Goal: Information Seeking & Learning: Learn about a topic

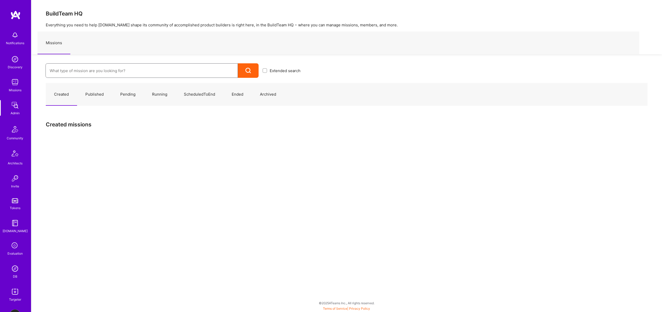
click at [83, 70] on input at bounding box center [142, 70] width 184 height 13
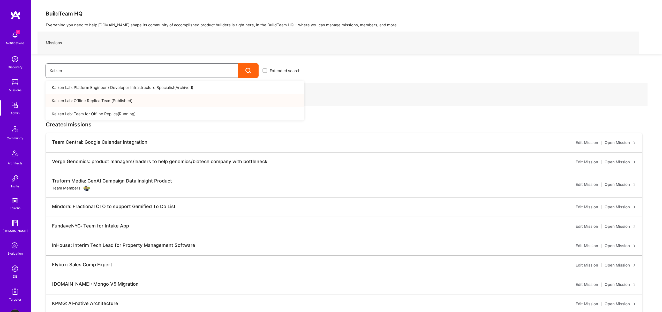
type input "Kaizen"
click at [102, 101] on link "Kaizen Lab: Offline Replica Team ( Published )" at bounding box center [175, 100] width 259 height 13
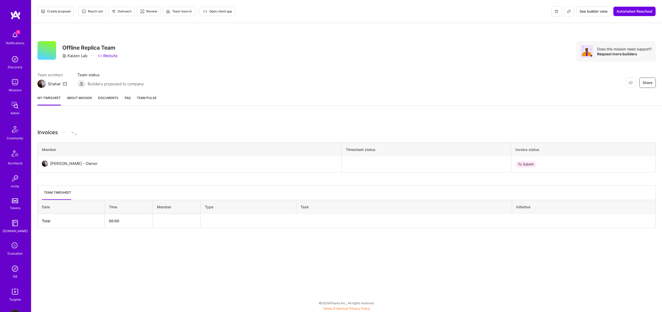
click at [81, 97] on link "About Mission" at bounding box center [79, 100] width 25 height 10
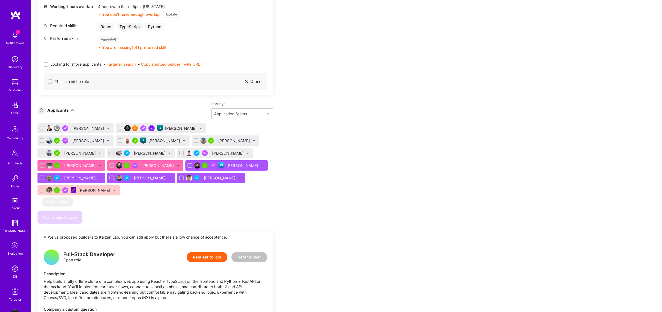
scroll to position [274, 0]
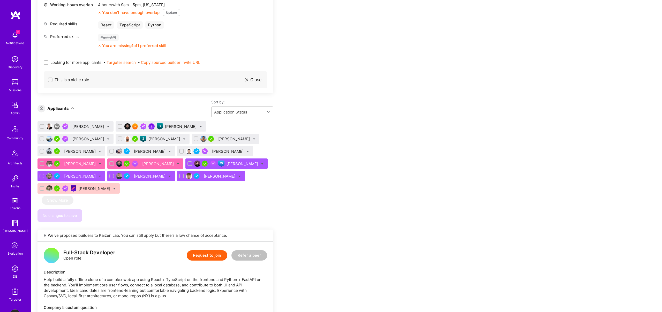
click at [227, 162] on div "[PERSON_NAME]" at bounding box center [243, 163] width 33 height 5
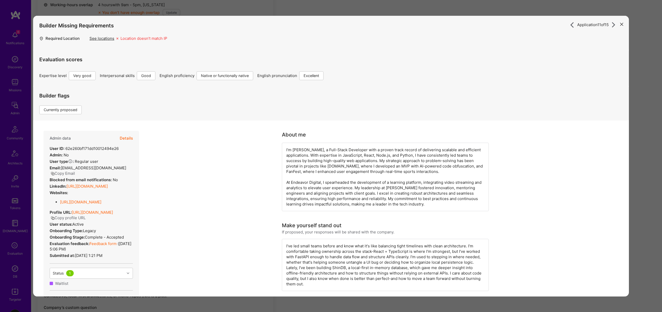
click at [114, 12] on div "Application 11 of 15 Builder Missing Requirements Required Location See locatio…" at bounding box center [331, 156] width 662 height 312
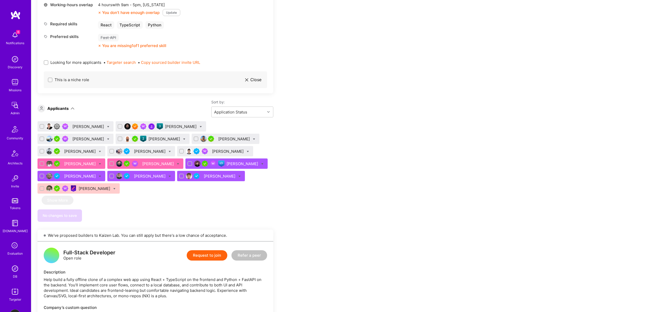
click at [84, 127] on div "[PERSON_NAME]" at bounding box center [88, 126] width 33 height 5
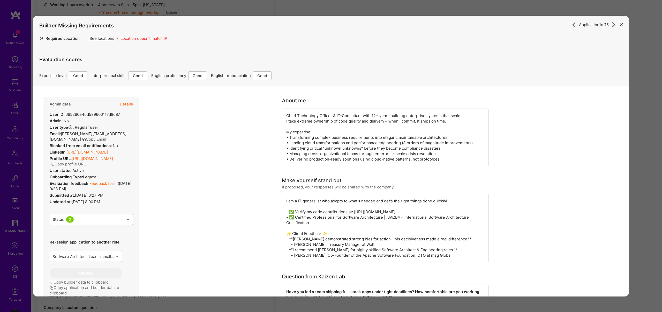
click at [127, 105] on button "Details" at bounding box center [126, 104] width 13 height 15
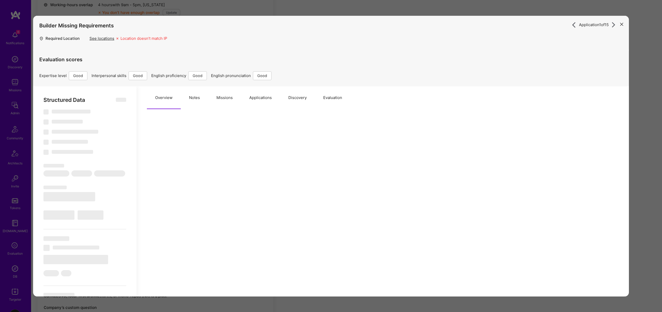
click at [223, 99] on button "Missions" at bounding box center [224, 97] width 33 height 23
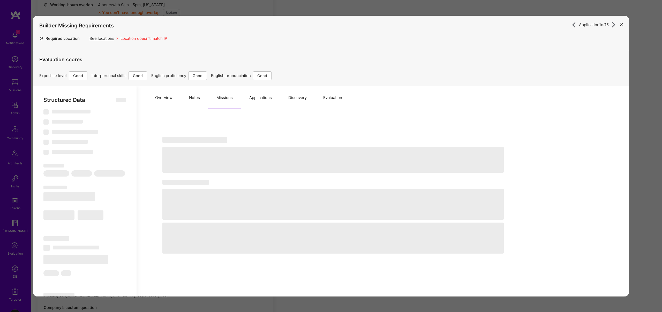
select select "Right Now"
select select "4"
select select "6"
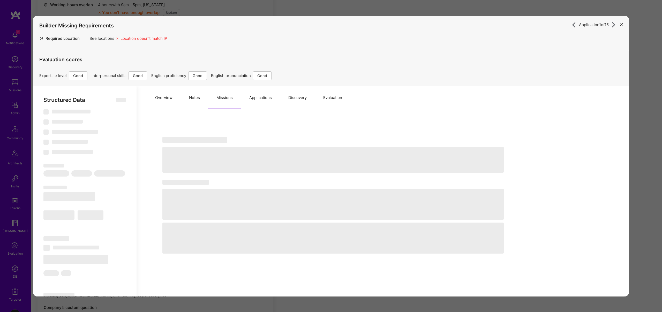
select select "US"
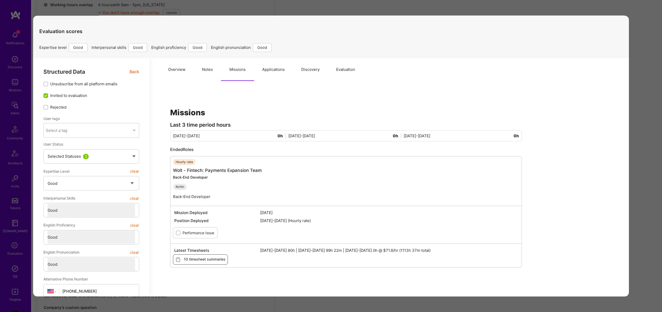
scroll to position [24, 0]
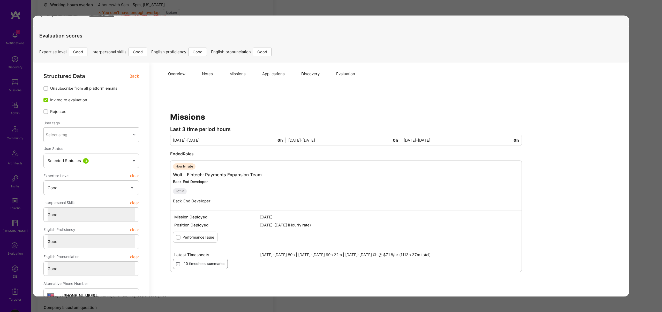
click at [580, 1] on div "Application 1 of 15 Builder Missing Requirements Required Location See location…" at bounding box center [331, 156] width 662 height 312
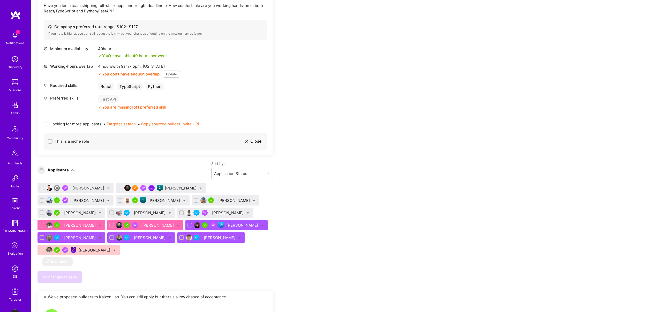
scroll to position [206, 0]
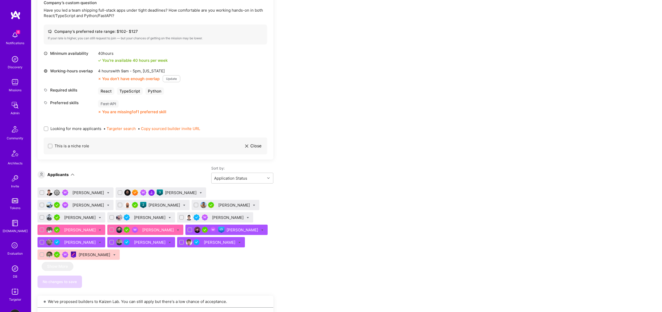
click at [88, 191] on div "[PERSON_NAME]" at bounding box center [88, 192] width 33 height 5
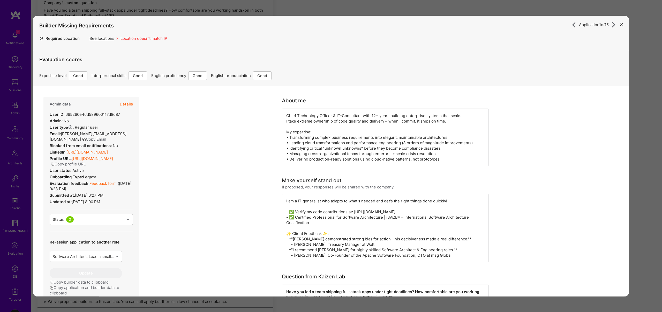
click at [123, 103] on button "Details" at bounding box center [126, 104] width 13 height 15
type textarea "x"
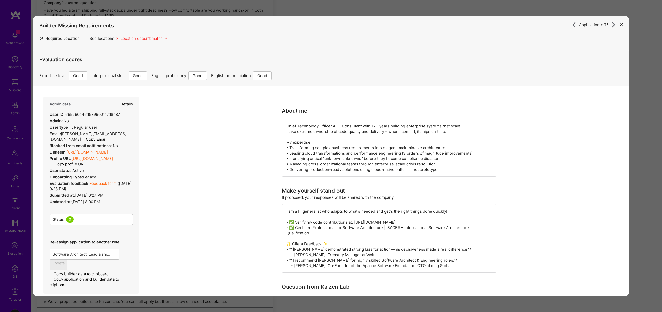
select select "4"
select select "6"
select select "US"
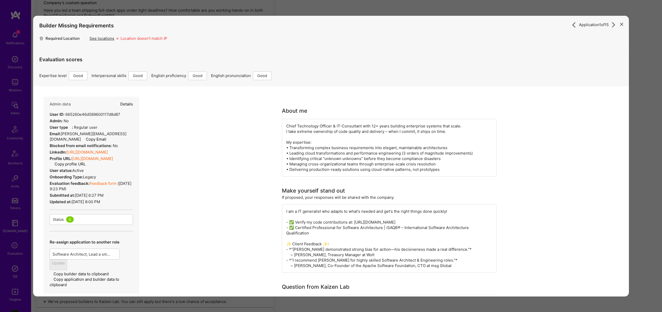
select select "Right Now"
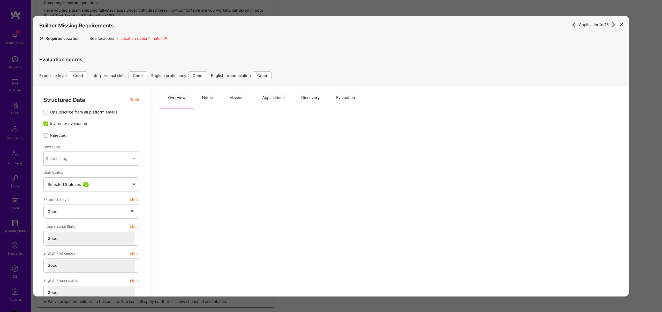
click at [229, 99] on button "Missions" at bounding box center [237, 97] width 33 height 23
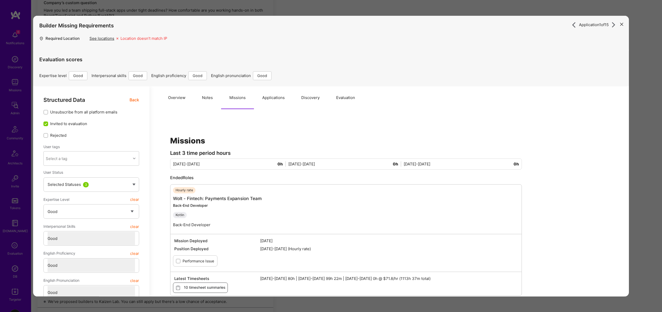
click at [409, 278] on span "[DATE]-[DATE] 80h | [DATE]-[DATE] 99h 22m | [DATE]-[DATE] 0h @ $71.8/hr (1113h …" at bounding box center [389, 278] width 258 height 5
click at [407, 278] on span "[DATE]-[DATE] 80h | [DATE]-[DATE] 99h 22m | [DATE]-[DATE] 0h @ $71.8/hr (1113h …" at bounding box center [389, 278] width 258 height 5
click at [305, 6] on div "Application 1 of 15 Builder Missing Requirements Required Location See location…" at bounding box center [331, 156] width 662 height 312
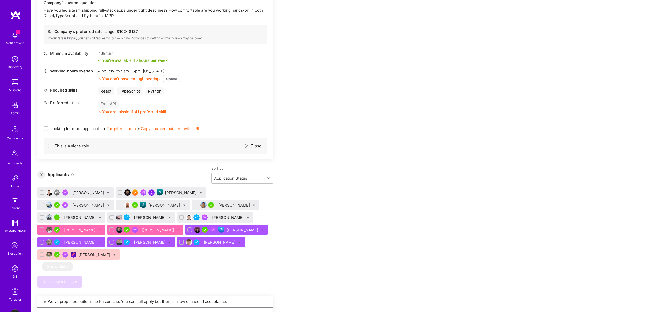
click at [165, 191] on div "[PERSON_NAME]" at bounding box center [181, 192] width 33 height 5
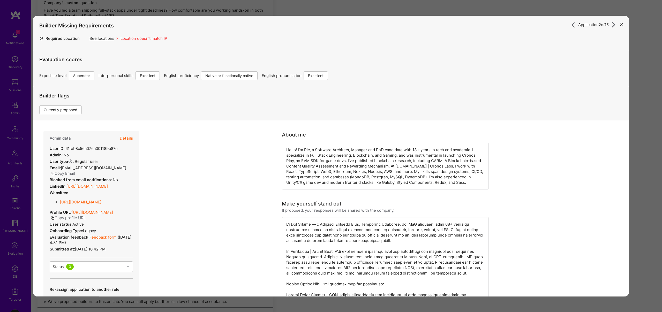
click at [129, 139] on button "Details" at bounding box center [126, 138] width 13 height 15
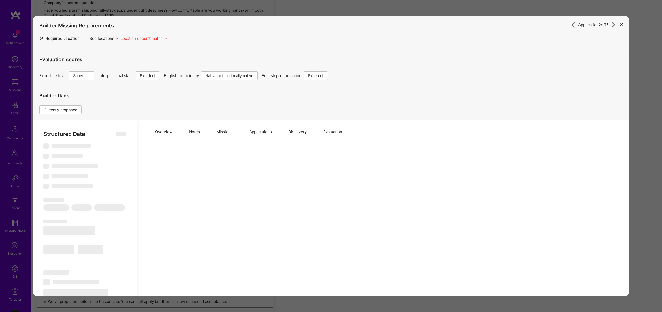
click at [226, 132] on button "Missions" at bounding box center [224, 132] width 33 height 23
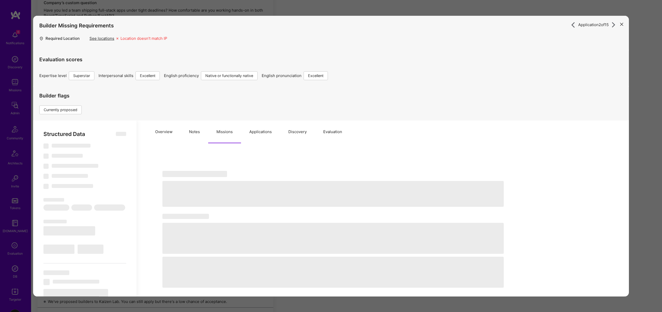
type textarea "x"
select select "Right Now"
select select "7"
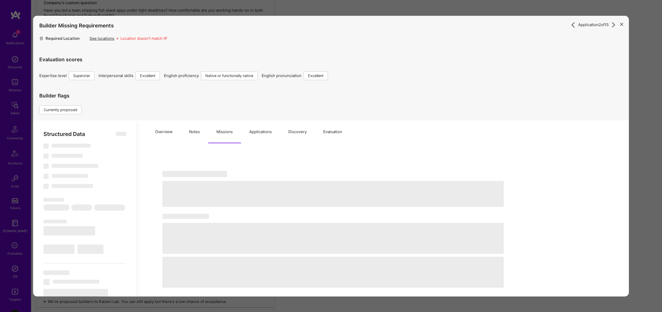
select select "7"
select select "US"
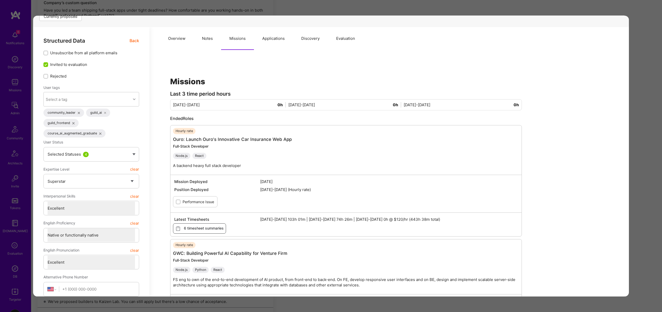
scroll to position [94, 0]
click at [415, 218] on span "[DATE]-[DATE] 103h 01m | [DATE]-[DATE] 74h 26m | [DATE]-[DATE] 0h @ $120/hr (44…" at bounding box center [389, 219] width 258 height 5
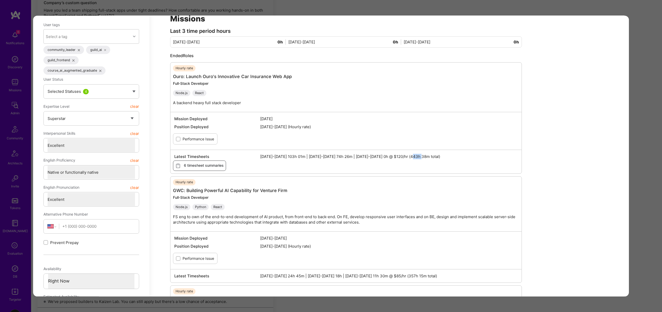
scroll to position [186, 0]
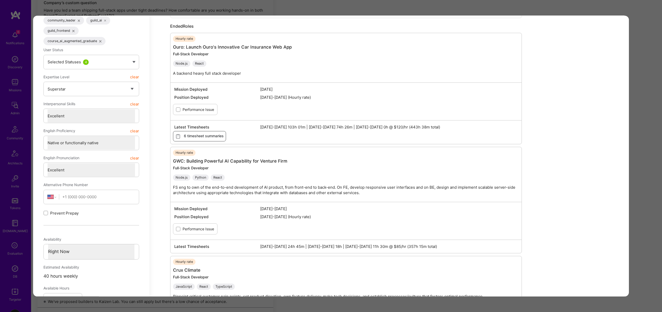
click at [418, 246] on span "[DATE]-[DATE] 24h 45m | [DATE]-[DATE] 18h | [DATE]-[DATE] 11h 30m @ $85/hr (357…" at bounding box center [389, 246] width 258 height 5
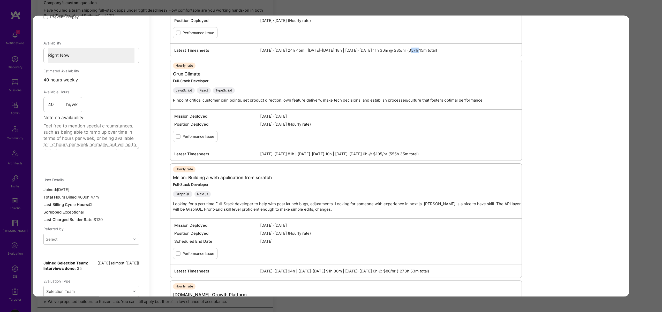
scroll to position [462, 0]
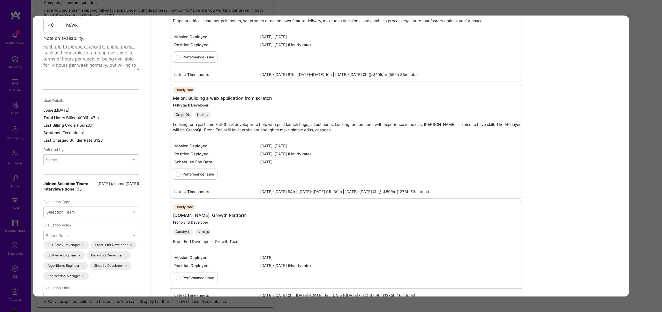
click at [407, 189] on span "[DATE]-[DATE] 94h | [DATE]-[DATE] 91h 30m | [DATE]-[DATE] 0h @ $80/hr (1273h 53…" at bounding box center [389, 191] width 258 height 5
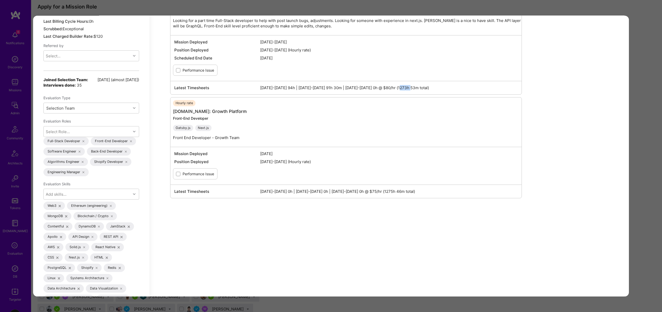
scroll to position [95, 0]
click at [315, 8] on div "Application 2 of 15 Builder Missing Requirements Required Location See location…" at bounding box center [331, 156] width 662 height 312
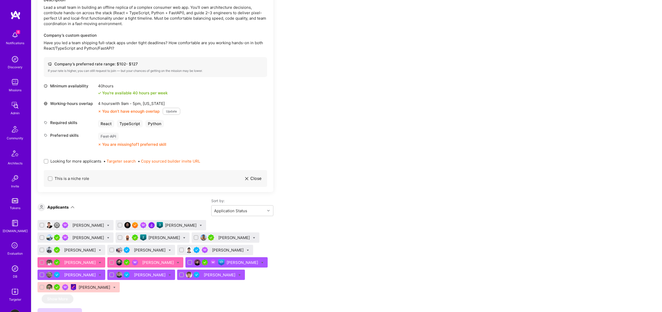
scroll to position [198, 0]
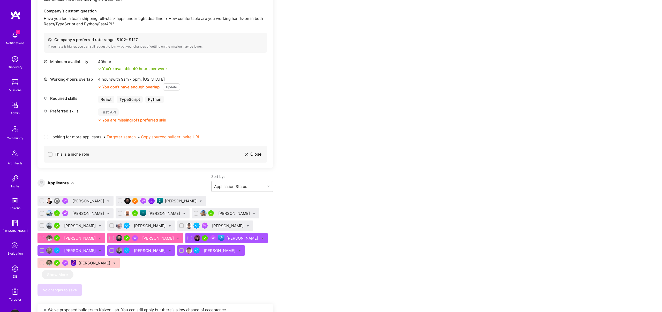
click at [105, 211] on div "[PERSON_NAME]" at bounding box center [88, 213] width 33 height 5
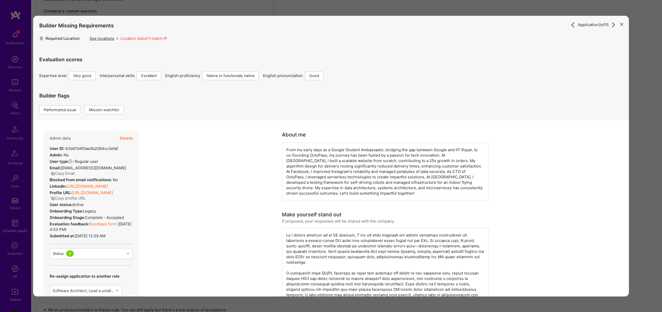
click at [126, 138] on button "Details" at bounding box center [126, 138] width 13 height 15
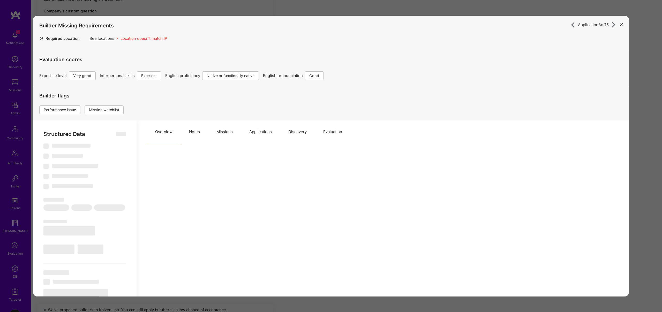
click at [215, 131] on button "Missions" at bounding box center [224, 132] width 33 height 23
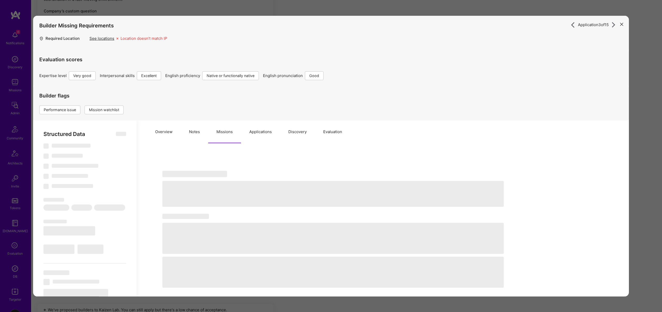
type textarea "x"
select select "Right Now"
select select "5"
select select "7"
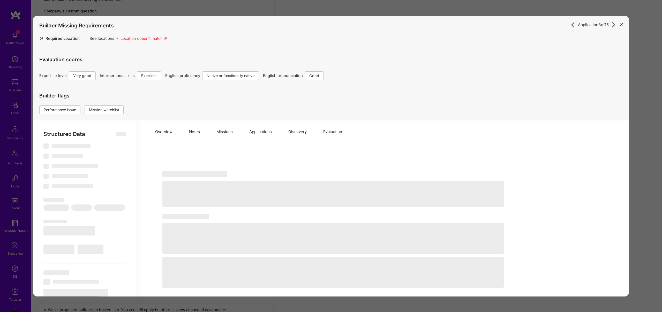
select select "6"
select select "CH"
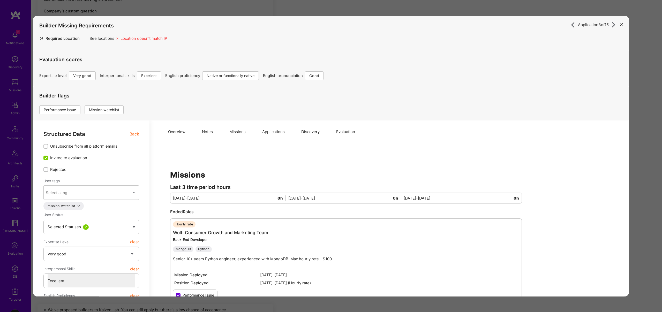
drag, startPoint x: 311, startPoint y: 19, endPoint x: 314, endPoint y: 14, distance: 5.5
click at [312, 18] on div "Builder Missing Requirements" at bounding box center [331, 26] width 584 height 20
click at [313, 10] on div "Application 3 of 15 Builder Missing Requirements Required Location See location…" at bounding box center [331, 156] width 662 height 312
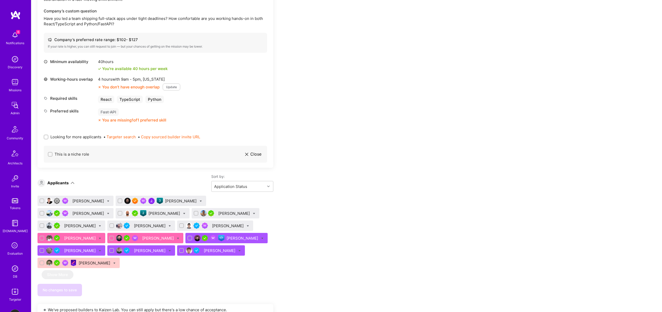
click at [148, 211] on div "[PERSON_NAME]" at bounding box center [164, 213] width 33 height 5
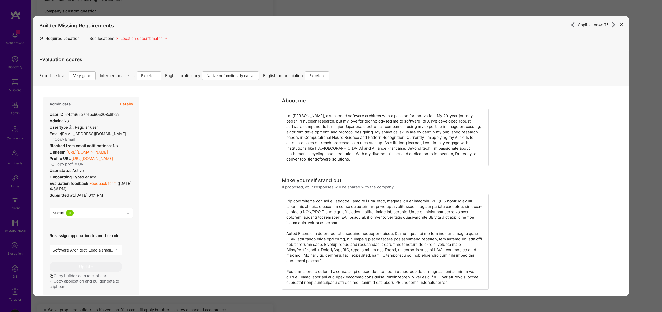
click at [125, 104] on button "Details" at bounding box center [126, 104] width 13 height 15
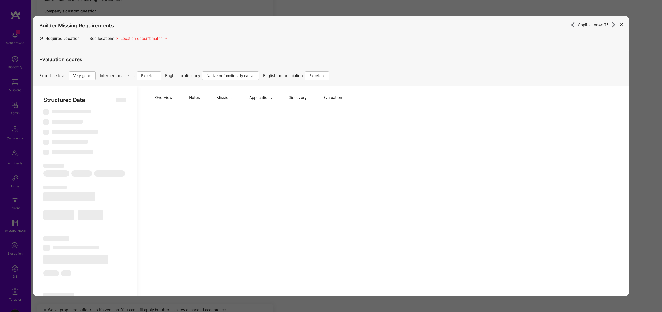
click at [227, 100] on button "Missions" at bounding box center [224, 97] width 33 height 23
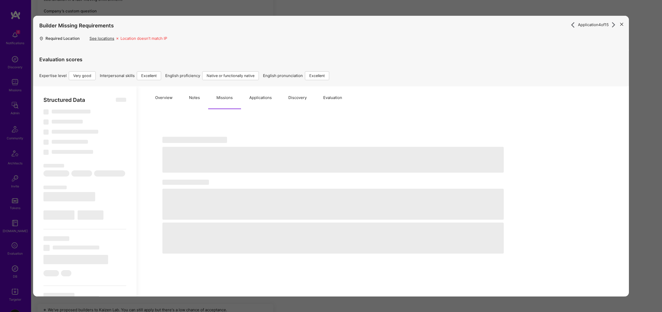
type textarea "x"
select select "Right Now"
select select "5"
select select "7"
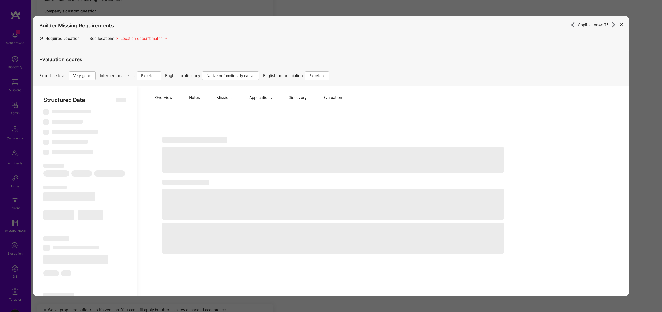
select select "7"
select select "AE"
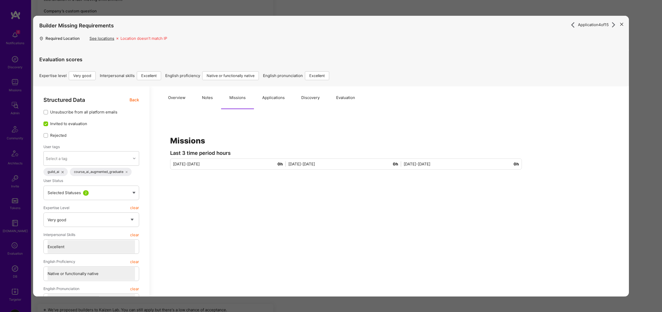
click at [329, 8] on div "Application 4 of 15 Builder Missing Requirements Required Location See location…" at bounding box center [331, 156] width 662 height 312
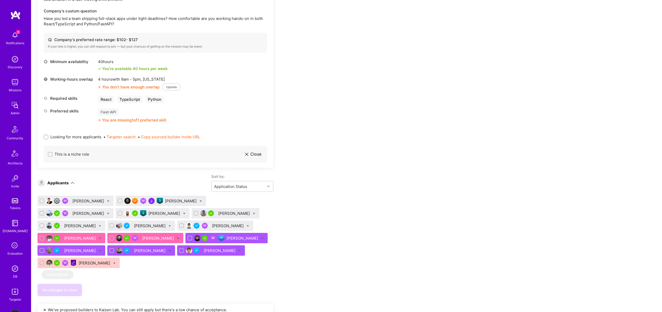
click at [227, 237] on div "[PERSON_NAME]" at bounding box center [243, 238] width 33 height 5
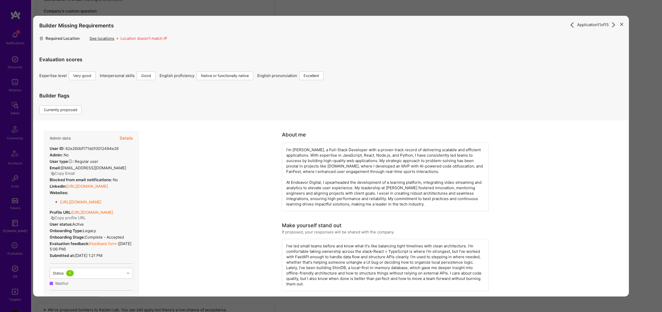
click at [127, 136] on button "Details" at bounding box center [126, 138] width 13 height 15
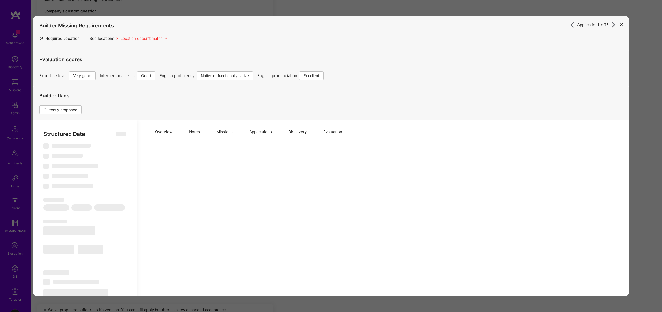
click at [235, 131] on button "Missions" at bounding box center [224, 132] width 33 height 23
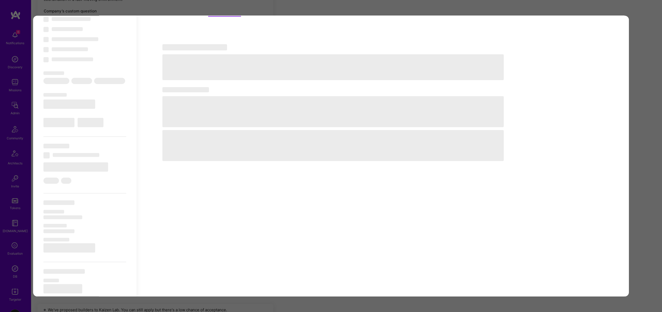
scroll to position [194, 0]
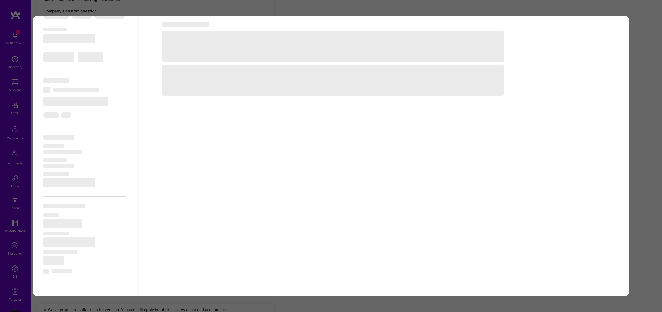
click at [348, 10] on div "Application 11 of 15 Builder Missing Requirements Required Location See locatio…" at bounding box center [331, 156] width 662 height 312
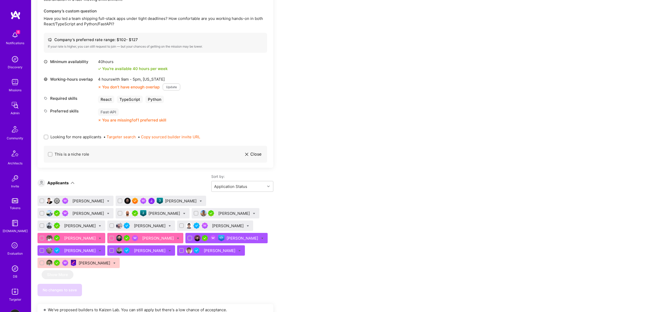
click at [134, 250] on div "[PERSON_NAME]" at bounding box center [150, 250] width 33 height 5
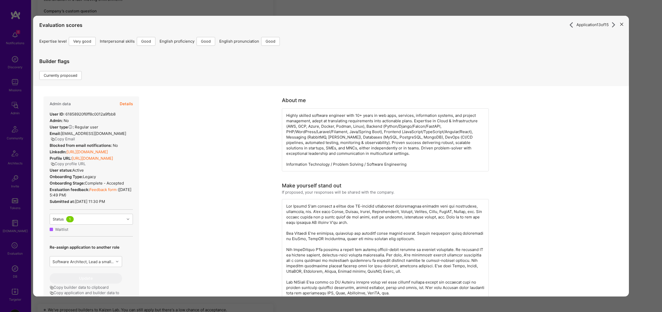
click at [126, 103] on button "Details" at bounding box center [126, 103] width 13 height 15
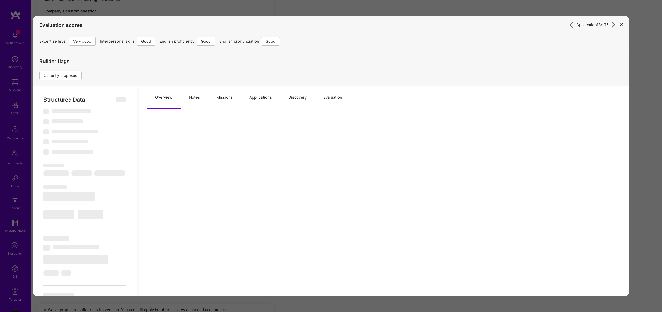
click at [217, 99] on button "Missions" at bounding box center [224, 97] width 33 height 23
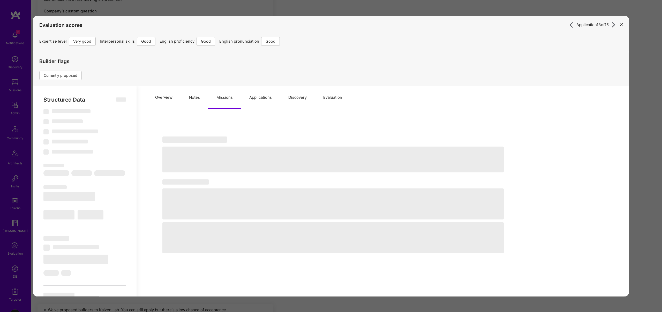
type textarea "x"
select select "Right Now"
select select "5"
select select "4"
select select "6"
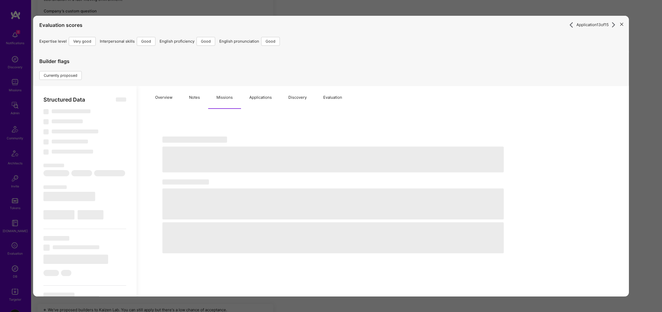
select select "6"
select select "PT"
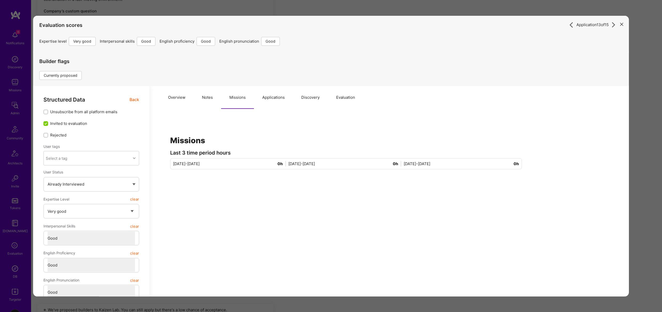
click at [313, 14] on div "Application 13 of 15 Evaluation scores Expertise level Very good Interpersonal …" at bounding box center [331, 156] width 662 height 312
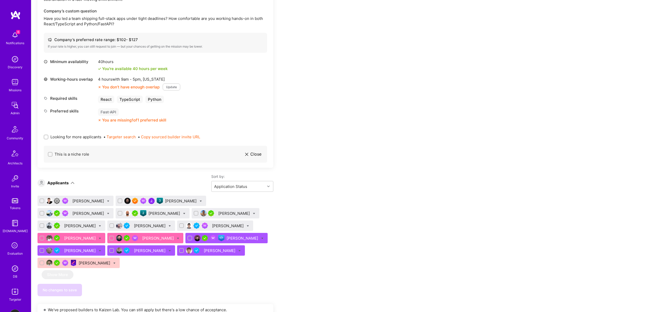
click at [105, 246] on div "[PERSON_NAME]" at bounding box center [72, 251] width 68 height 10
click at [97, 248] on div "[PERSON_NAME]" at bounding box center [80, 250] width 33 height 5
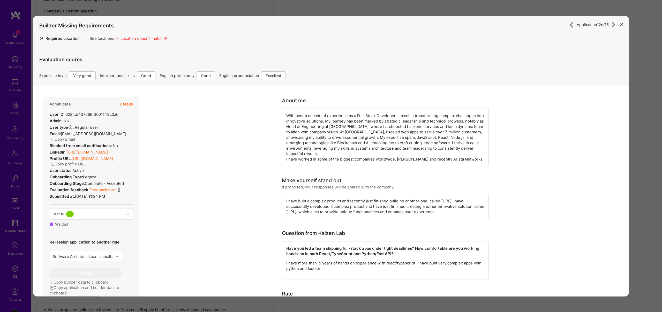
click at [124, 103] on button "Details" at bounding box center [126, 104] width 13 height 15
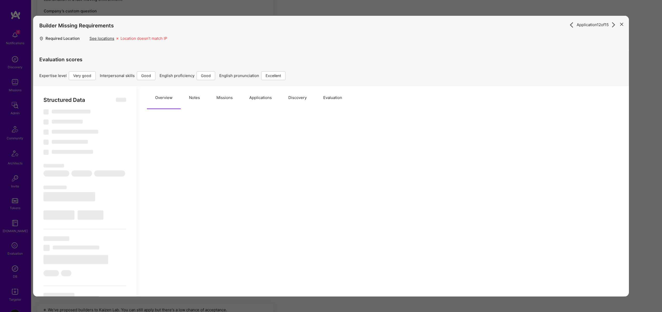
scroll to position [0, 0]
type textarea "x"
select select "Right Now"
select select "5"
select select "4"
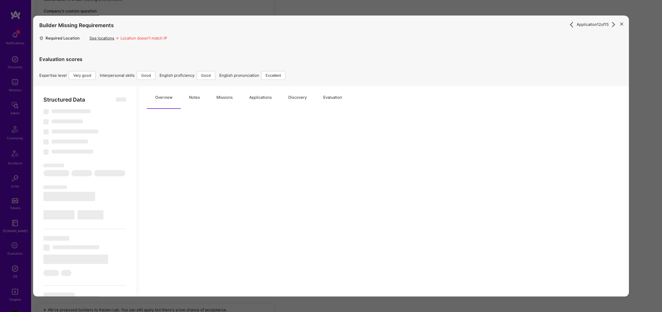
select select "6"
select select "7"
select select "GB"
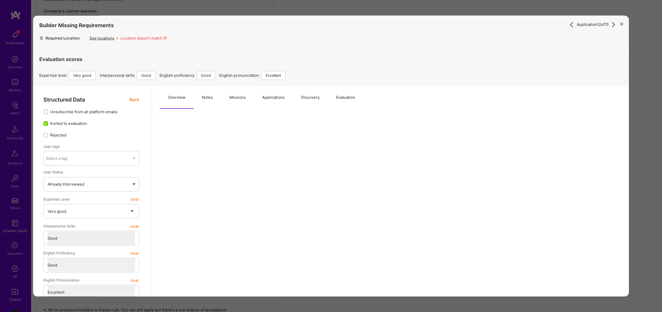
click at [239, 98] on button "Missions" at bounding box center [237, 97] width 33 height 23
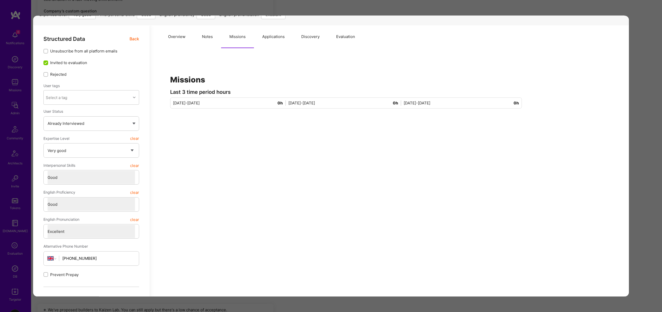
scroll to position [0, 0]
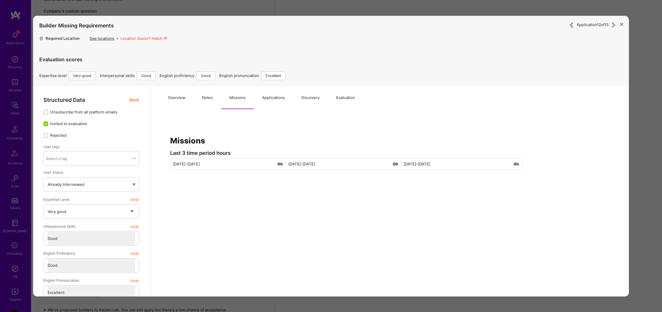
drag, startPoint x: 316, startPoint y: 7, endPoint x: 286, endPoint y: 31, distance: 37.7
click at [316, 7] on div "Application 12 of 15 Builder Missing Requirements Required Location See locatio…" at bounding box center [331, 156] width 662 height 312
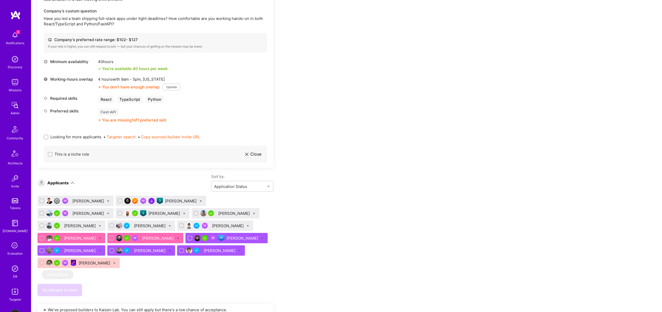
click at [204, 251] on div "[PERSON_NAME]" at bounding box center [220, 250] width 33 height 5
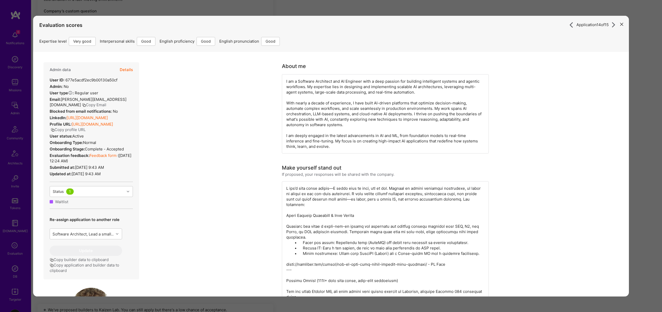
click at [124, 251] on div "Admin data Details User ID: 677e5acdf2ec9b00130a50cf Admin: No User type Regula…" at bounding box center [91, 170] width 96 height 217
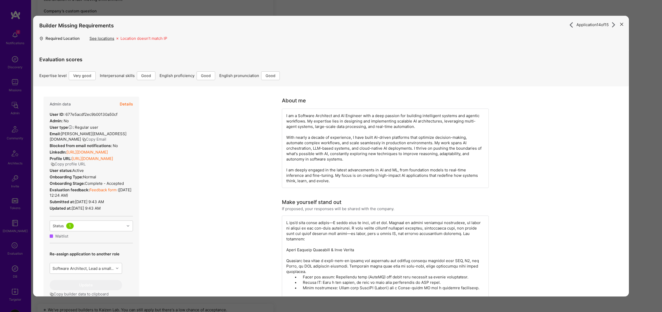
click at [128, 103] on button "Details" at bounding box center [126, 104] width 13 height 15
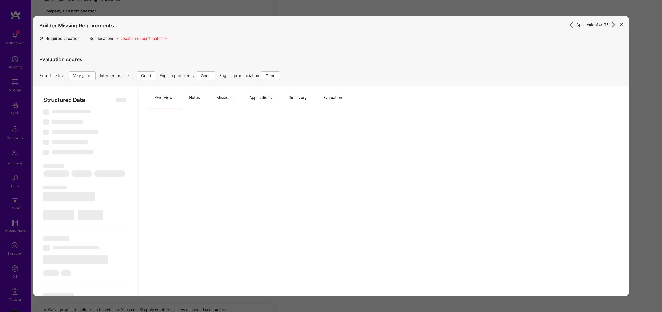
click at [225, 97] on button "Missions" at bounding box center [224, 97] width 33 height 23
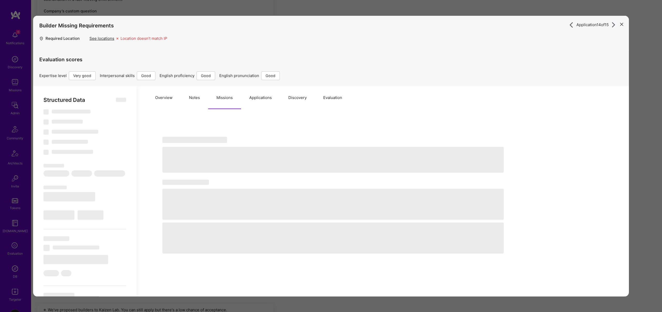
type textarea "x"
select select "Right Now"
select select "5"
select select "4"
select select "6"
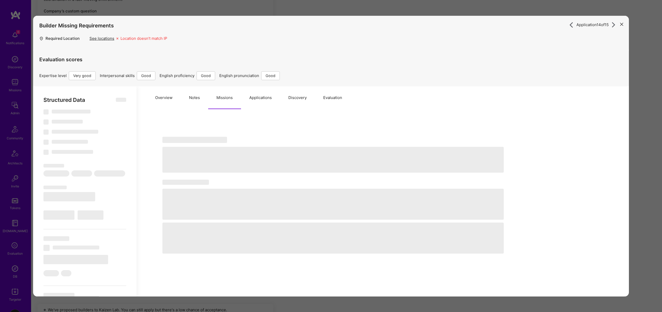
select select "6"
select select "PL"
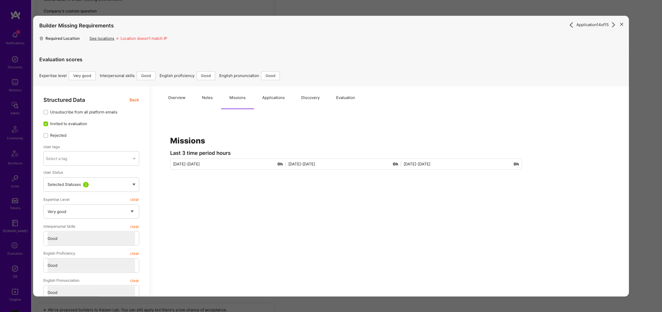
click at [294, 11] on div "Application 14 of 15 Builder Missing Requirements Required Location See locatio…" at bounding box center [331, 156] width 662 height 312
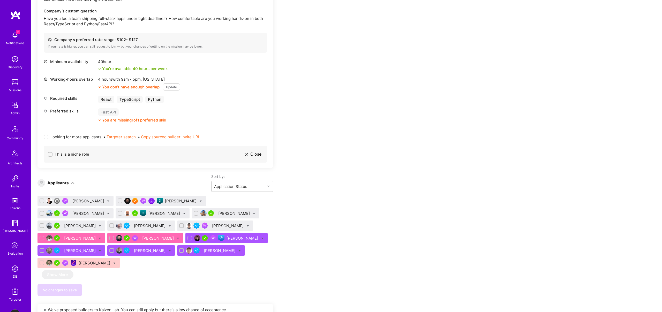
click at [111, 261] on div "[PERSON_NAME]" at bounding box center [95, 263] width 33 height 5
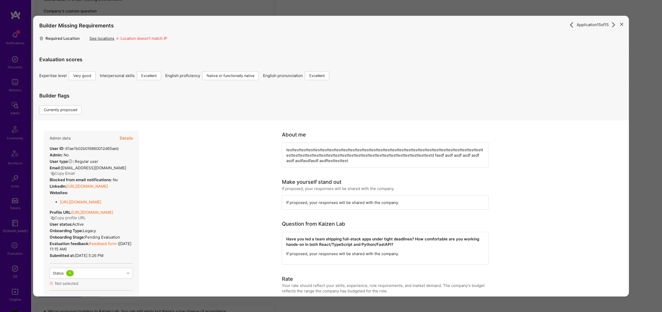
click at [128, 139] on button "Details" at bounding box center [126, 138] width 13 height 15
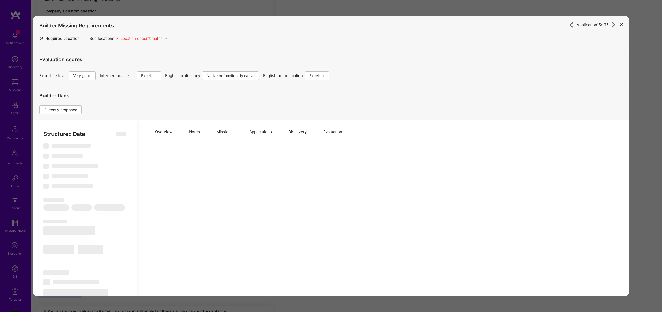
click at [223, 133] on button "Missions" at bounding box center [224, 132] width 33 height 23
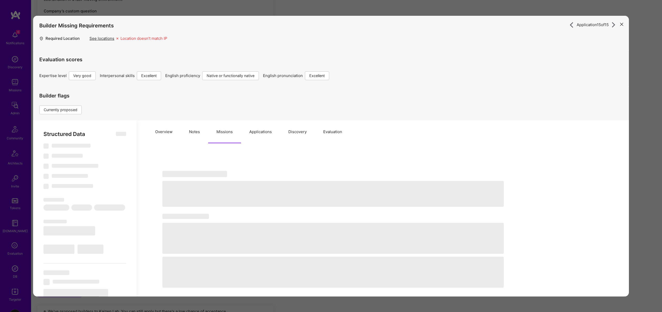
type textarea "x"
select select "Right Now"
select select "5"
select select "7"
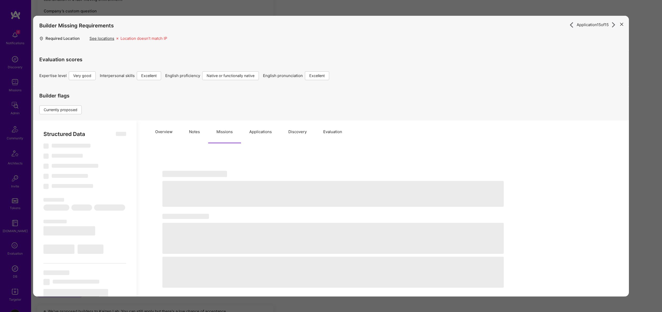
select select "7"
select select "US"
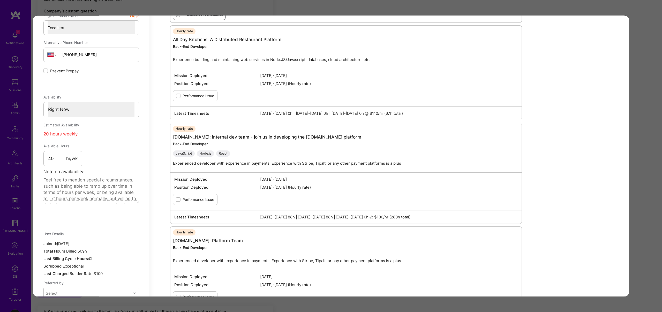
scroll to position [354, 0]
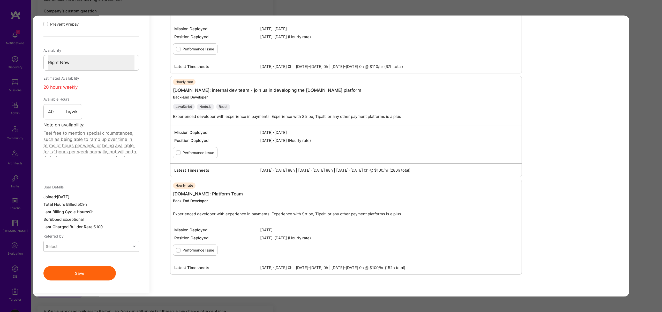
click at [394, 265] on span "[DATE]-[DATE] 0h | [DATE]-[DATE] 0h | [DATE]-[DATE] 0h @ $100/hr (152h total)" at bounding box center [389, 267] width 258 height 5
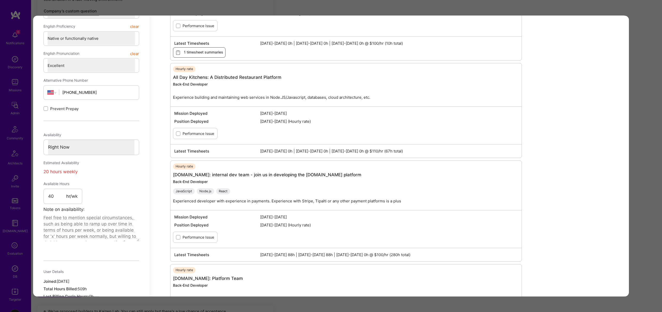
scroll to position [268, 0]
click at [397, 254] on span "[DATE]-[DATE] 88h | [DATE]-[DATE] 88h | [DATE]-[DATE] 0h @ $100/hr (280h total)" at bounding box center [389, 256] width 258 height 5
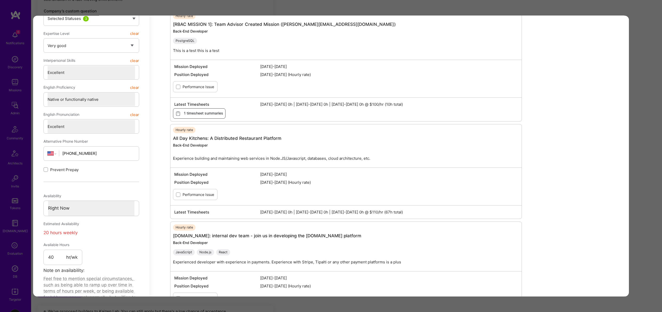
scroll to position [199, 0]
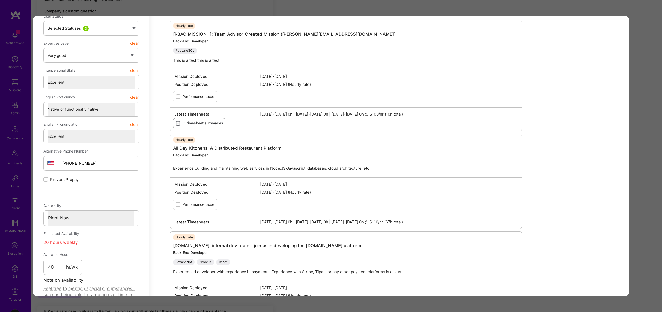
click at [393, 219] on span "[DATE]-[DATE] 0h | [DATE]-[DATE] 0h | [DATE]-[DATE] 0h @ $110/hr (67h total)" at bounding box center [389, 221] width 258 height 5
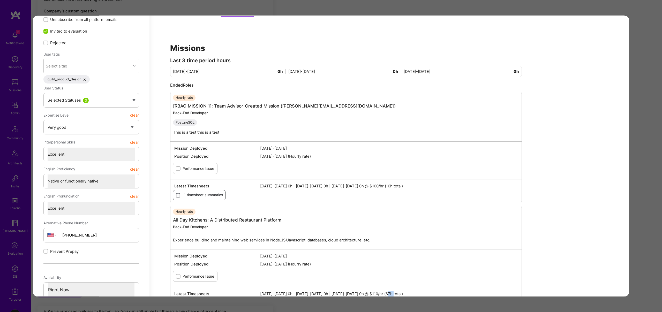
scroll to position [114, 0]
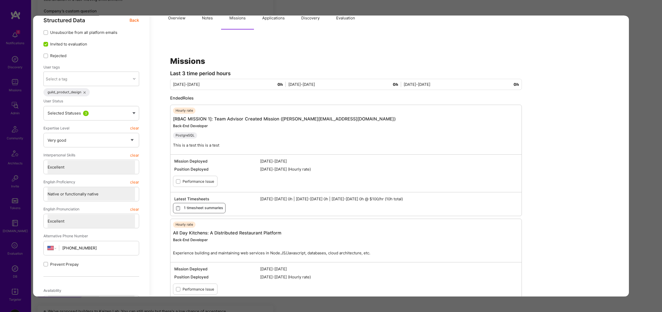
click at [400, 195] on div "Latest Timesheets [DATE]-[DATE] 0h | [DATE]-[DATE] 0h | [DATE]-[DATE] 0h @ $100…" at bounding box center [346, 199] width 346 height 8
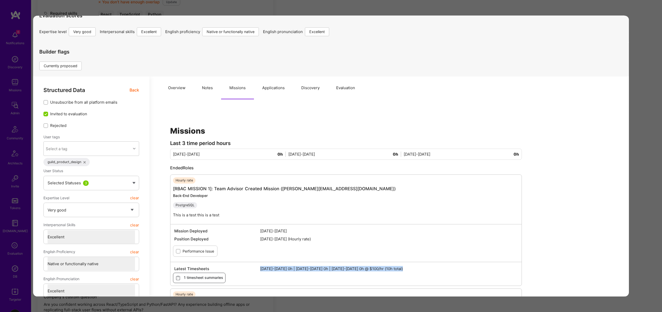
scroll to position [0, 0]
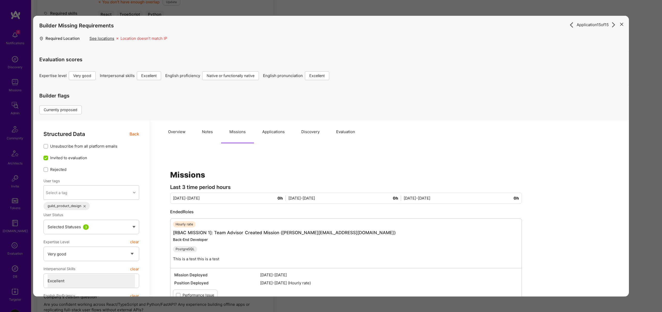
click at [219, 9] on div "Application 15 of 15 Builder Missing Requirements Required Location See locatio…" at bounding box center [331, 156] width 662 height 312
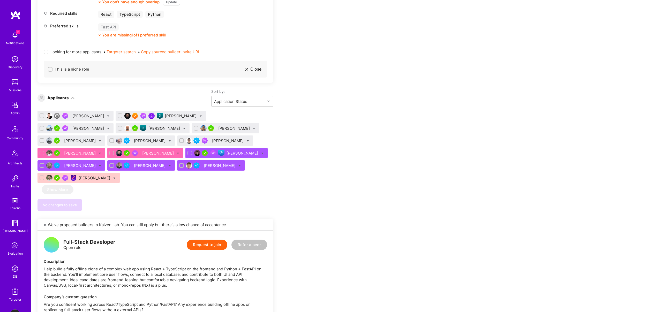
scroll to position [285, 0]
